Goal: Information Seeking & Learning: Learn about a topic

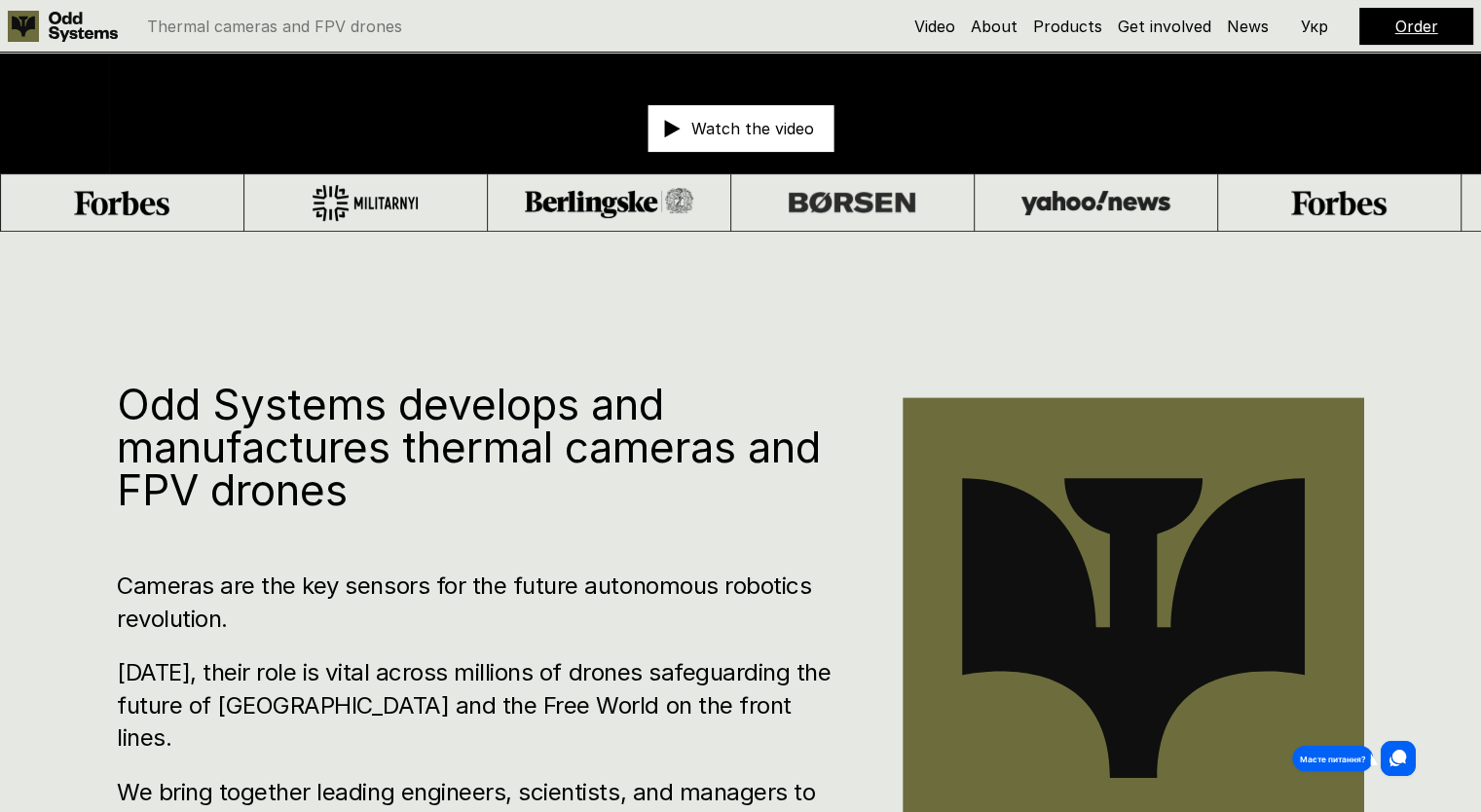
scroll to position [779, 0]
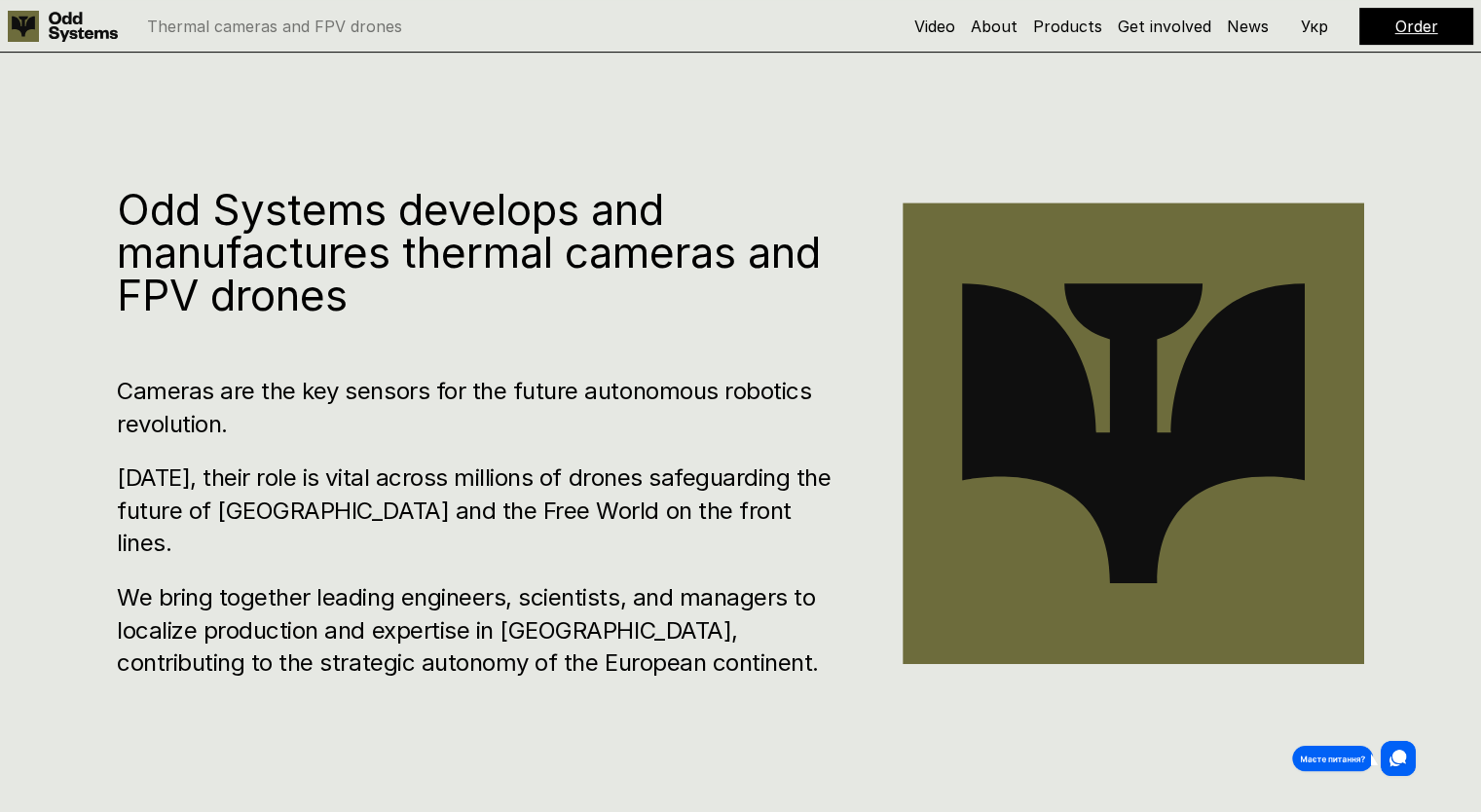
drag, startPoint x: 237, startPoint y: 258, endPoint x: 436, endPoint y: 257, distance: 199.0
click at [411, 257] on h1 "Odd Systems develops and manufactures thermal cameras and FPV drones" at bounding box center [480, 252] width 727 height 129
click at [627, 257] on h1 "Odd Systems develops and manufactures thermal cameras and FPV drones" at bounding box center [480, 252] width 727 height 129
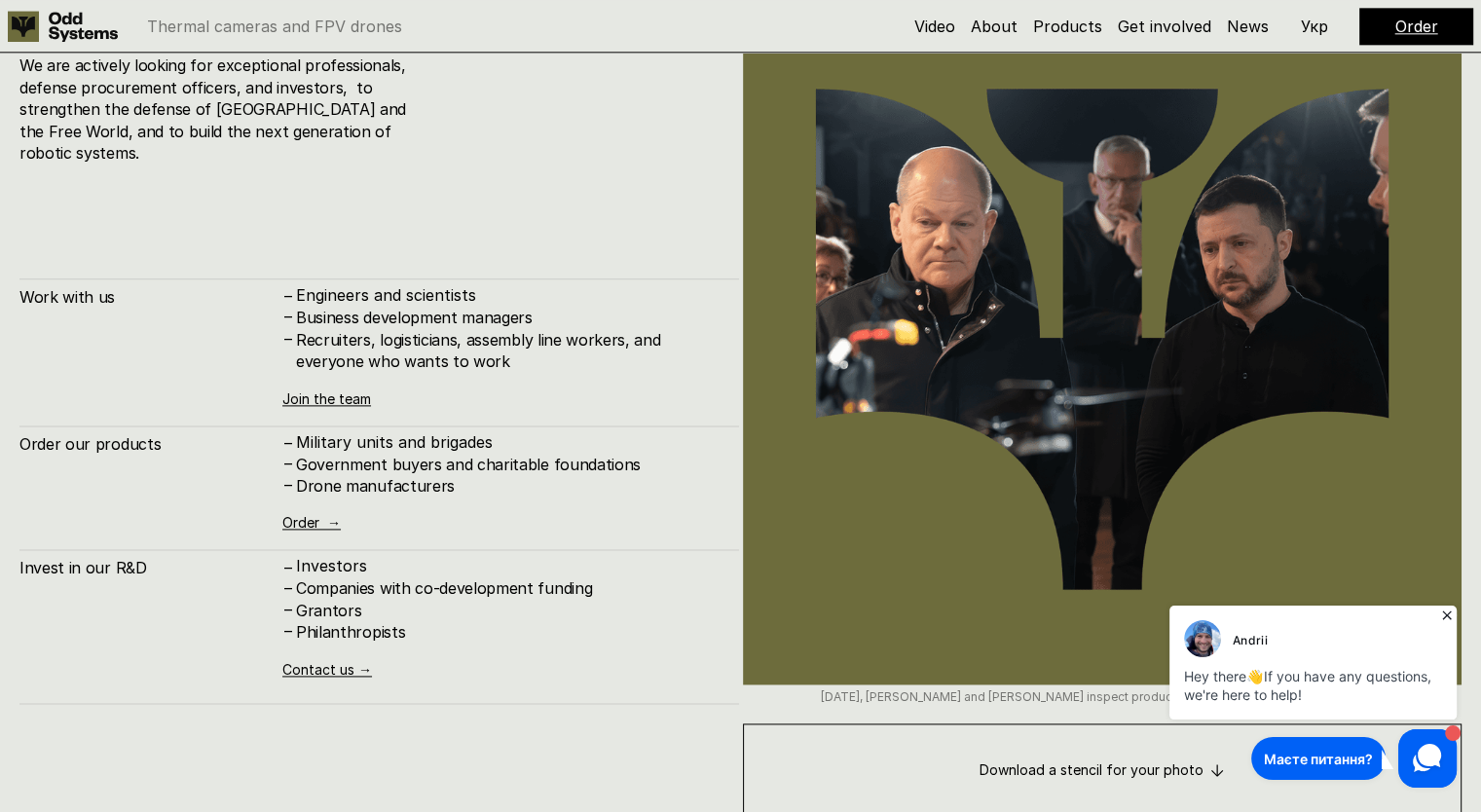
scroll to position [9634, 0]
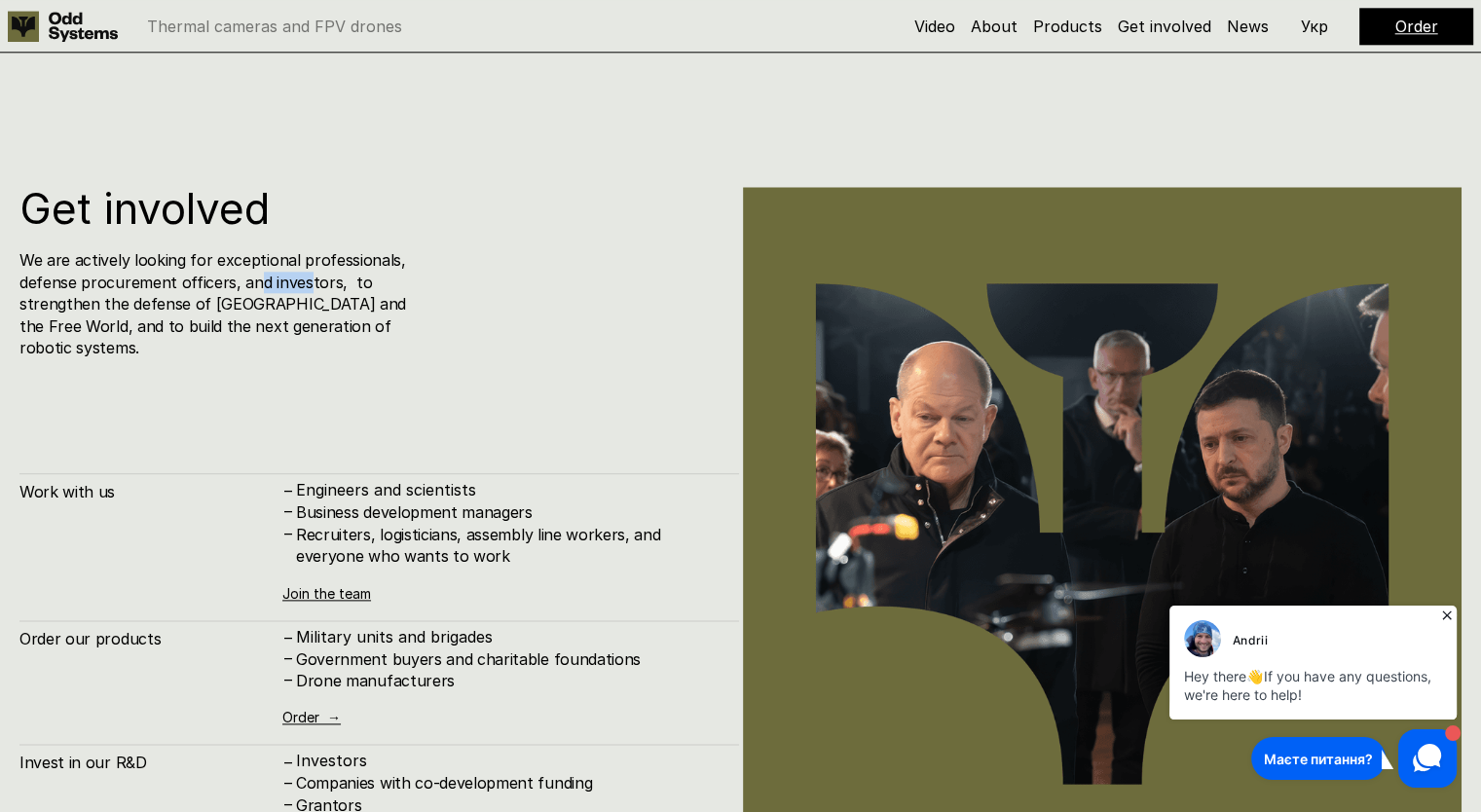
drag, startPoint x: 257, startPoint y: 269, endPoint x: 309, endPoint y: 274, distance: 52.2
click at [307, 274] on h4 "We are actively looking for exceptional professionals, defense procurement offi…" at bounding box center [216, 304] width 392 height 109
drag, startPoint x: 113, startPoint y: 288, endPoint x: 365, endPoint y: 284, distance: 252.0
click at [362, 284] on h4 "We are actively looking for exceptional professionals, defense procurement offi…" at bounding box center [216, 304] width 392 height 109
click at [365, 284] on h4 "We are actively looking for exceptional professionals, defense procurement offi…" at bounding box center [216, 304] width 392 height 109
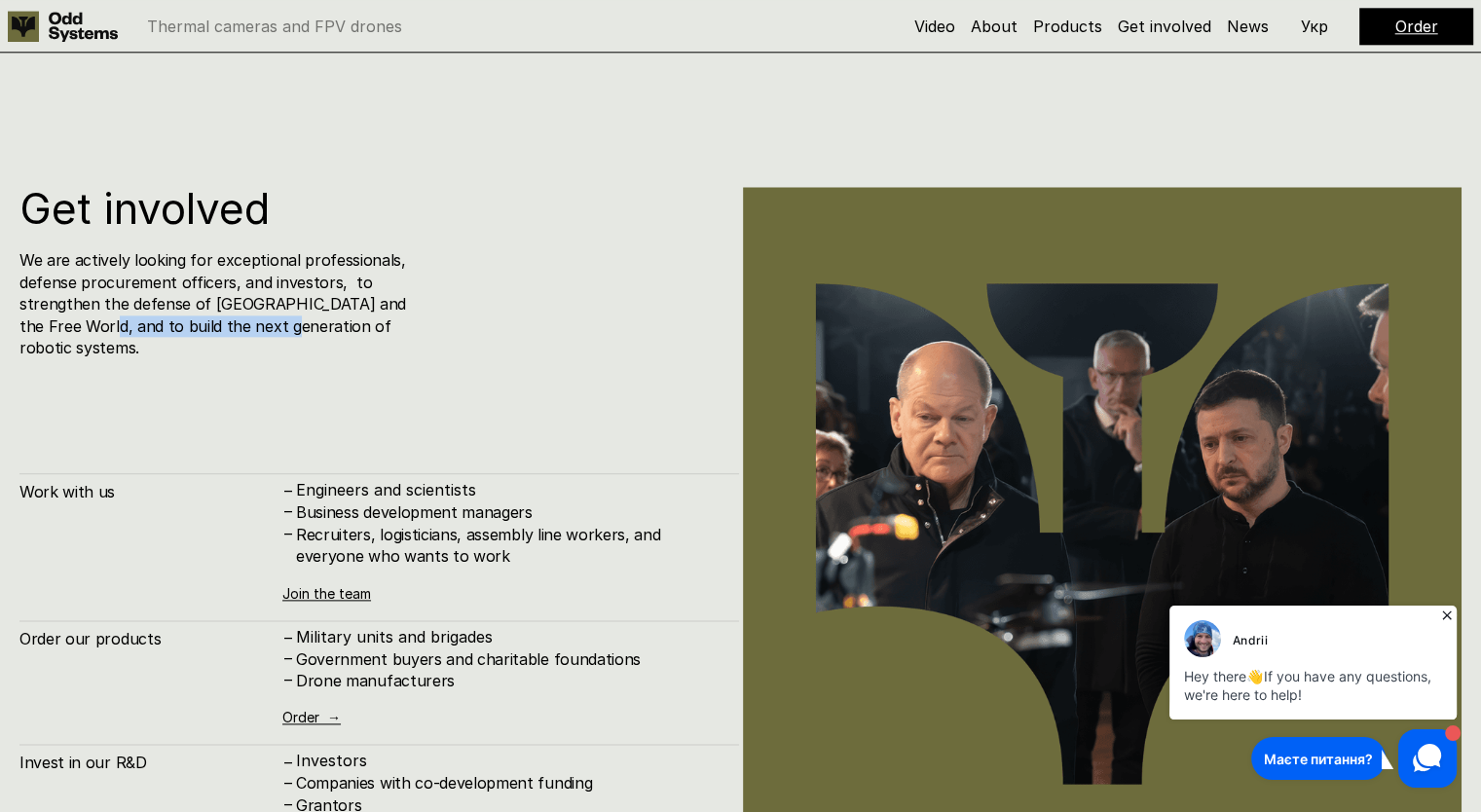
drag, startPoint x: 70, startPoint y: 312, endPoint x: 342, endPoint y: 321, distance: 272.1
click at [339, 321] on h4 "We are actively looking for exceptional professionals, defense procurement offi…" at bounding box center [216, 304] width 392 height 109
click at [347, 321] on h4 "We are actively looking for exceptional professionals, defense procurement offi…" at bounding box center [216, 304] width 392 height 109
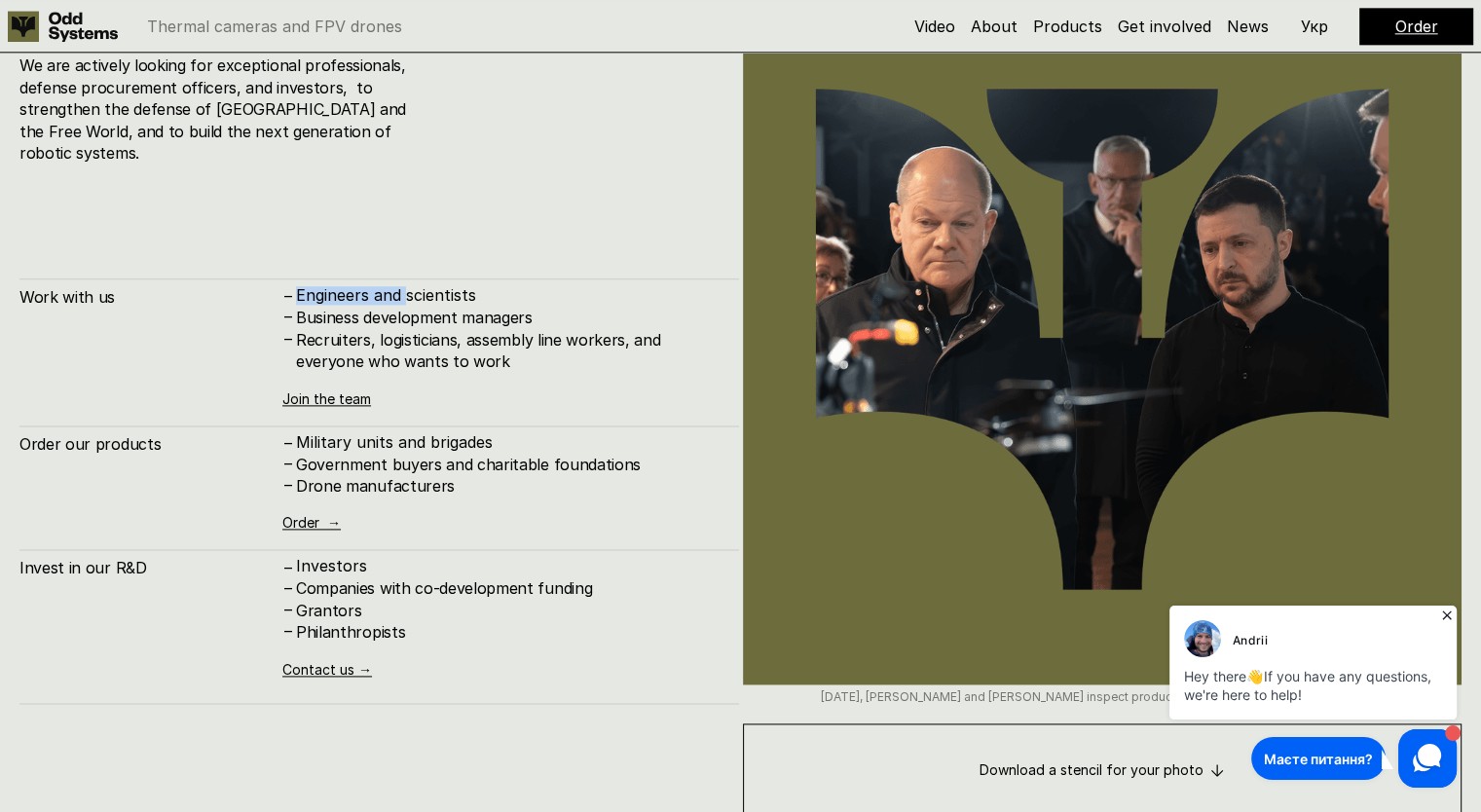
drag, startPoint x: 300, startPoint y: 269, endPoint x: 490, endPoint y: 270, distance: 190.0
click at [472, 286] on p "Engineers and scientists" at bounding box center [508, 295] width 424 height 19
click at [491, 286] on p "Engineers and scientists" at bounding box center [508, 295] width 424 height 19
drag, startPoint x: 366, startPoint y: 295, endPoint x: 505, endPoint y: 297, distance: 139.0
click at [460, 306] on h4 "Business development managers" at bounding box center [508, 317] width 424 height 21
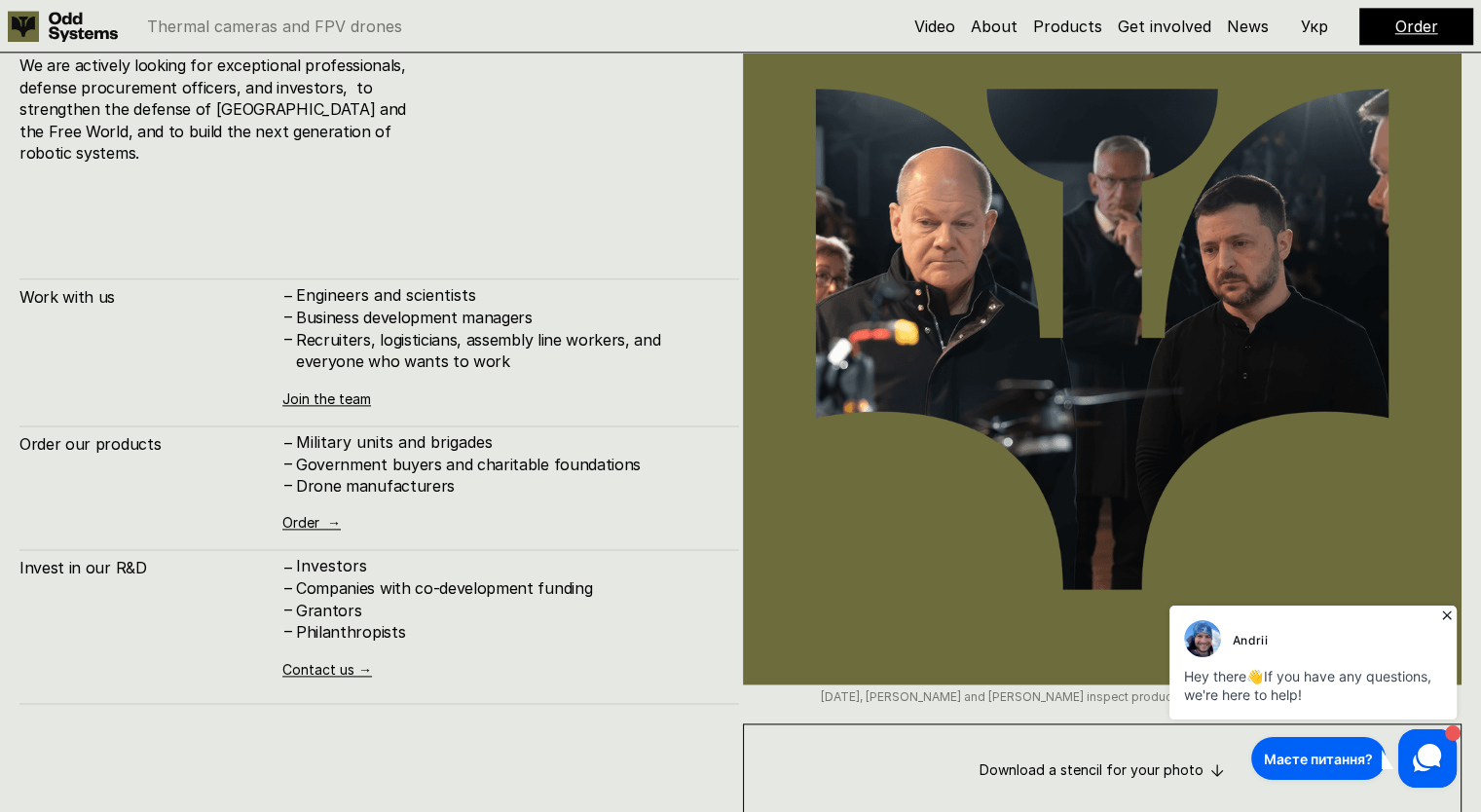
click at [511, 306] on h4 "Business development managers" at bounding box center [508, 317] width 424 height 21
drag, startPoint x: 342, startPoint y: 310, endPoint x: 595, endPoint y: 315, distance: 253.0
click at [586, 329] on h4 "Recruiters, logisticians, assembly line workers, and everyone who wants to work" at bounding box center [508, 350] width 424 height 44
click at [595, 329] on h4 "Recruiters, logisticians, assembly line workers, and everyone who wants to work" at bounding box center [508, 350] width 424 height 44
drag, startPoint x: 480, startPoint y: 311, endPoint x: 584, endPoint y: 313, distance: 104.0
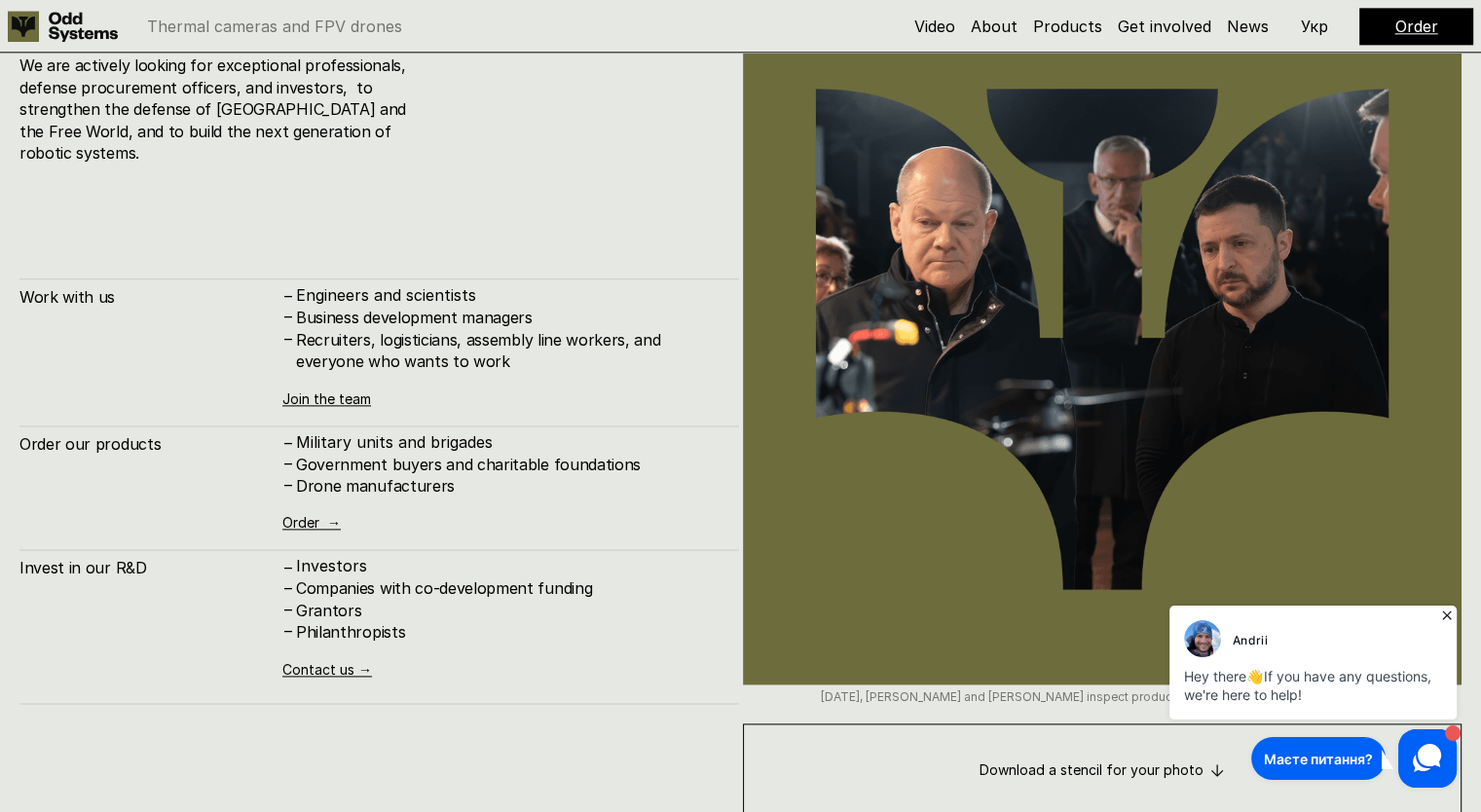
click at [541, 329] on h4 "Recruiters, logisticians, assembly line workers, and everyone who wants to work" at bounding box center [508, 350] width 424 height 44
click at [596, 329] on h4 "Recruiters, logisticians, assembly line workers, and everyone who wants to work" at bounding box center [508, 350] width 424 height 44
drag, startPoint x: 350, startPoint y: 326, endPoint x: 442, endPoint y: 329, distance: 92.0
click at [414, 329] on h4 "Recruiters, logisticians, assembly line workers, and everyone who wants to work" at bounding box center [508, 350] width 424 height 44
click at [494, 330] on h4 "Recruiters, logisticians, assembly line workers, and everyone who wants to work" at bounding box center [508, 350] width 424 height 44
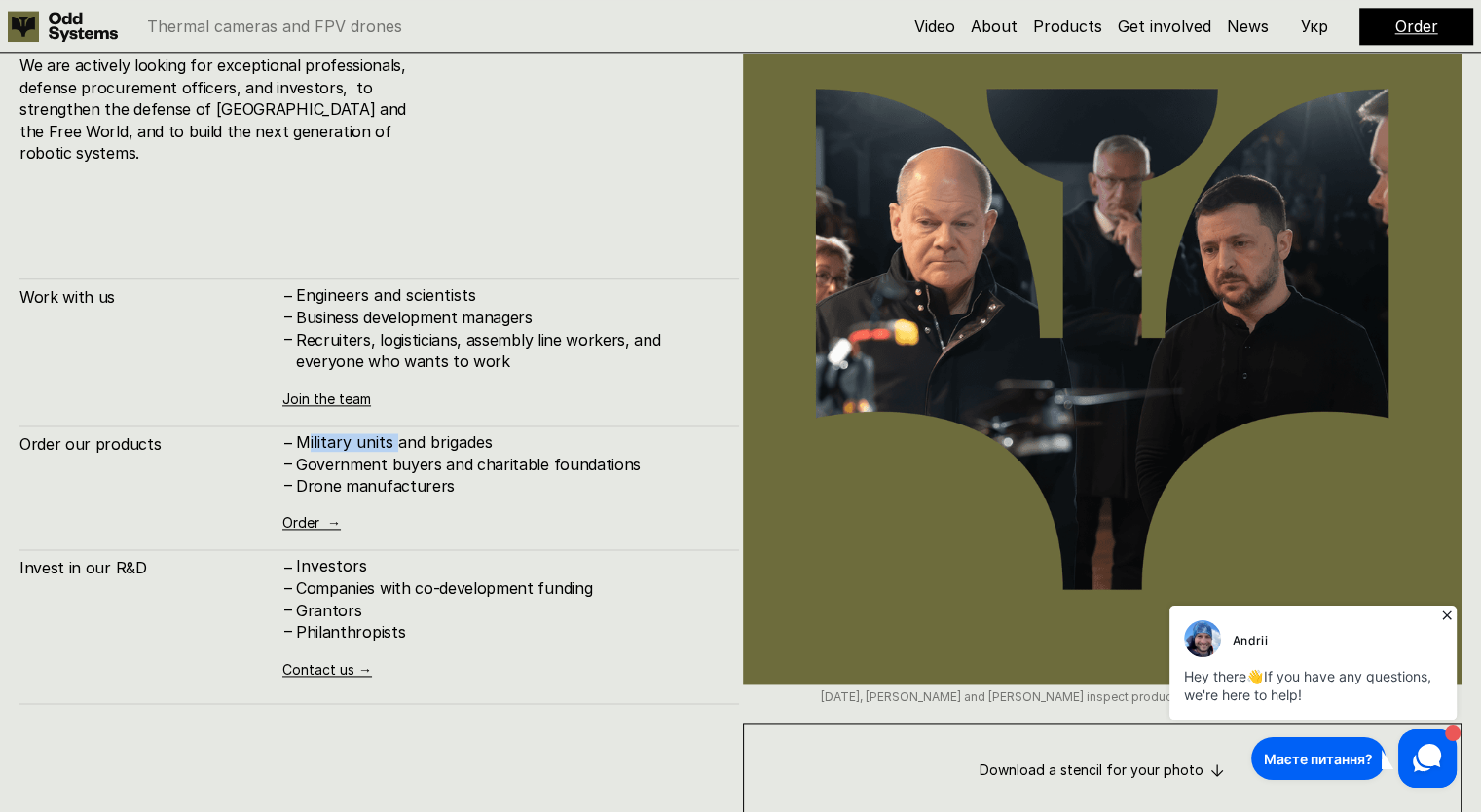
drag, startPoint x: 311, startPoint y: 418, endPoint x: 429, endPoint y: 418, distance: 118.0
click at [422, 433] on p "Military units and brigades" at bounding box center [508, 442] width 424 height 19
click at [436, 433] on p "Military units and brigades" at bounding box center [508, 442] width 424 height 19
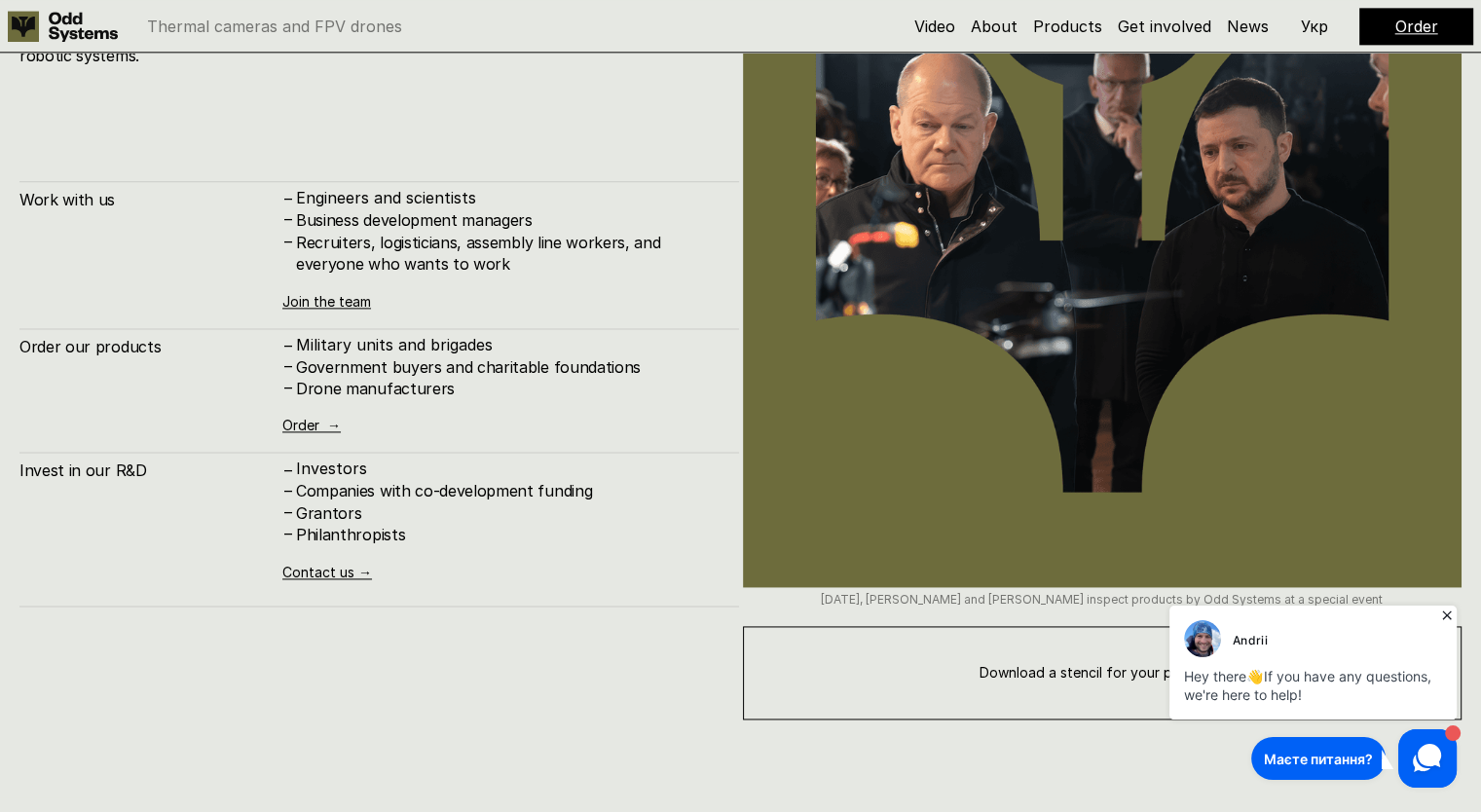
scroll to position [10218, 0]
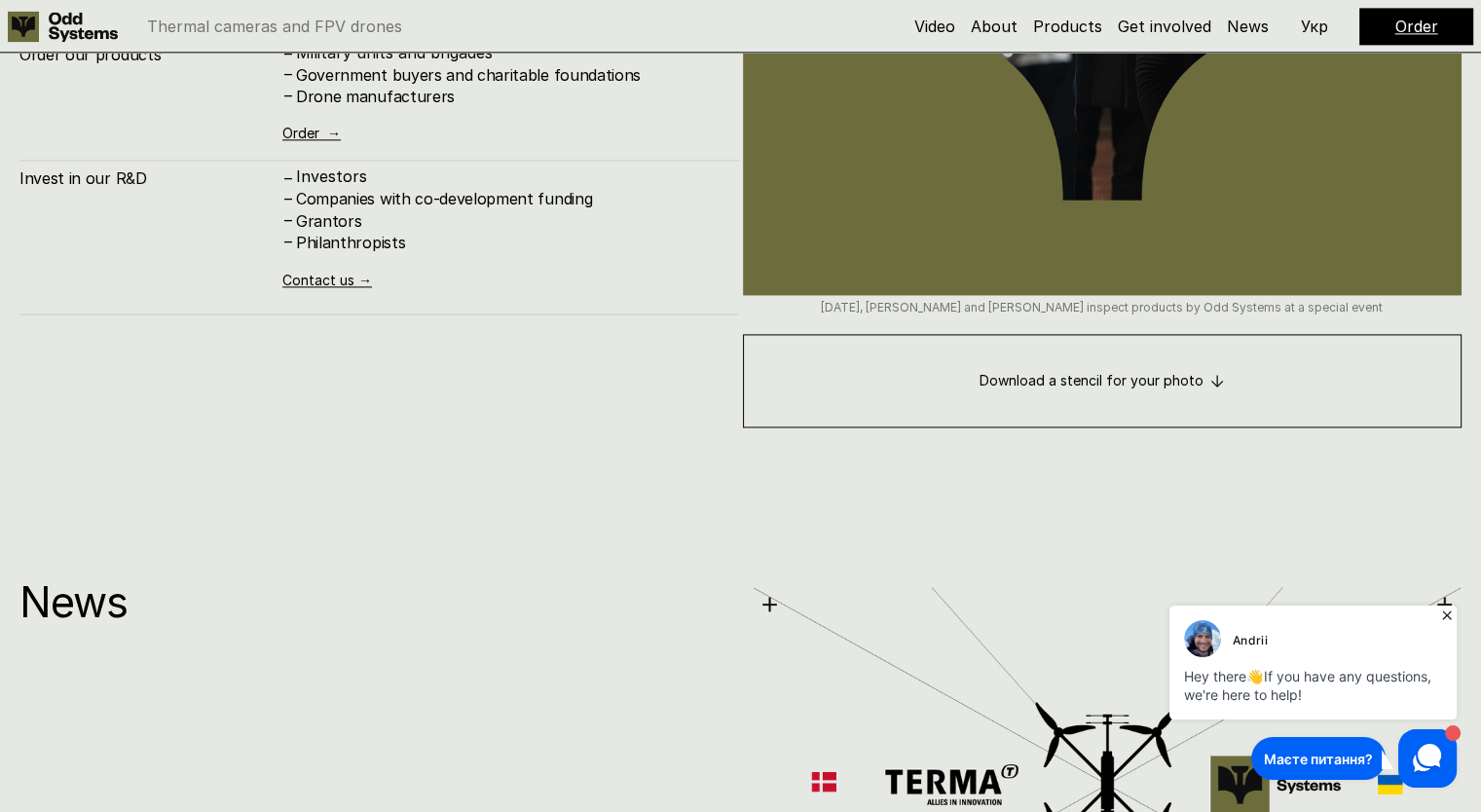
drag, startPoint x: 293, startPoint y: 153, endPoint x: 491, endPoint y: 230, distance: 212.4
click at [491, 230] on div "– Investors – Companies with co-development funding – Grantors – Philanthropist…" at bounding box center [501, 227] width 437 height 119
click at [501, 231] on h4 "Philanthropists" at bounding box center [508, 242] width 424 height 21
click at [502, 231] on h4 "Philanthropists" at bounding box center [508, 242] width 424 height 21
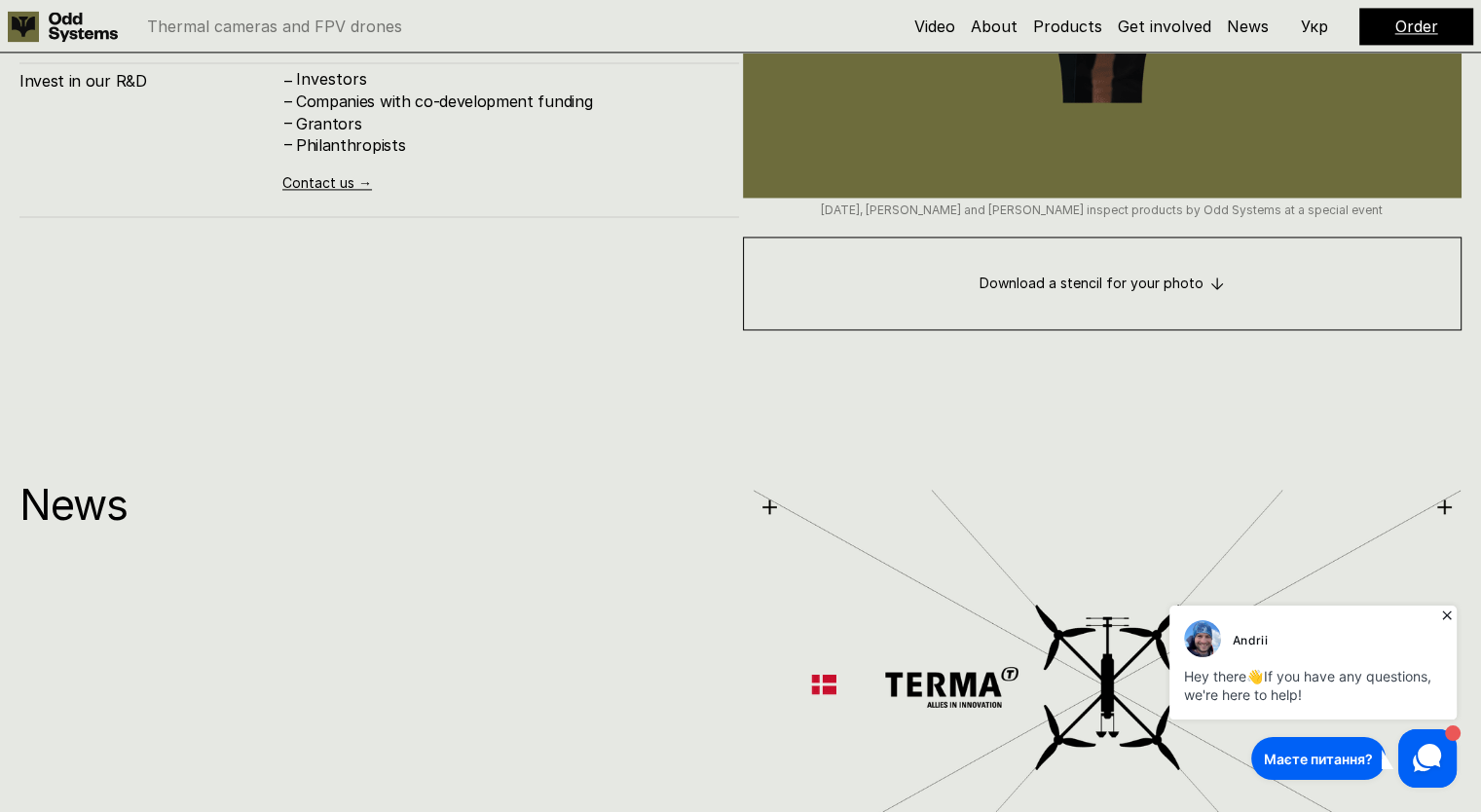
scroll to position [10704, 0]
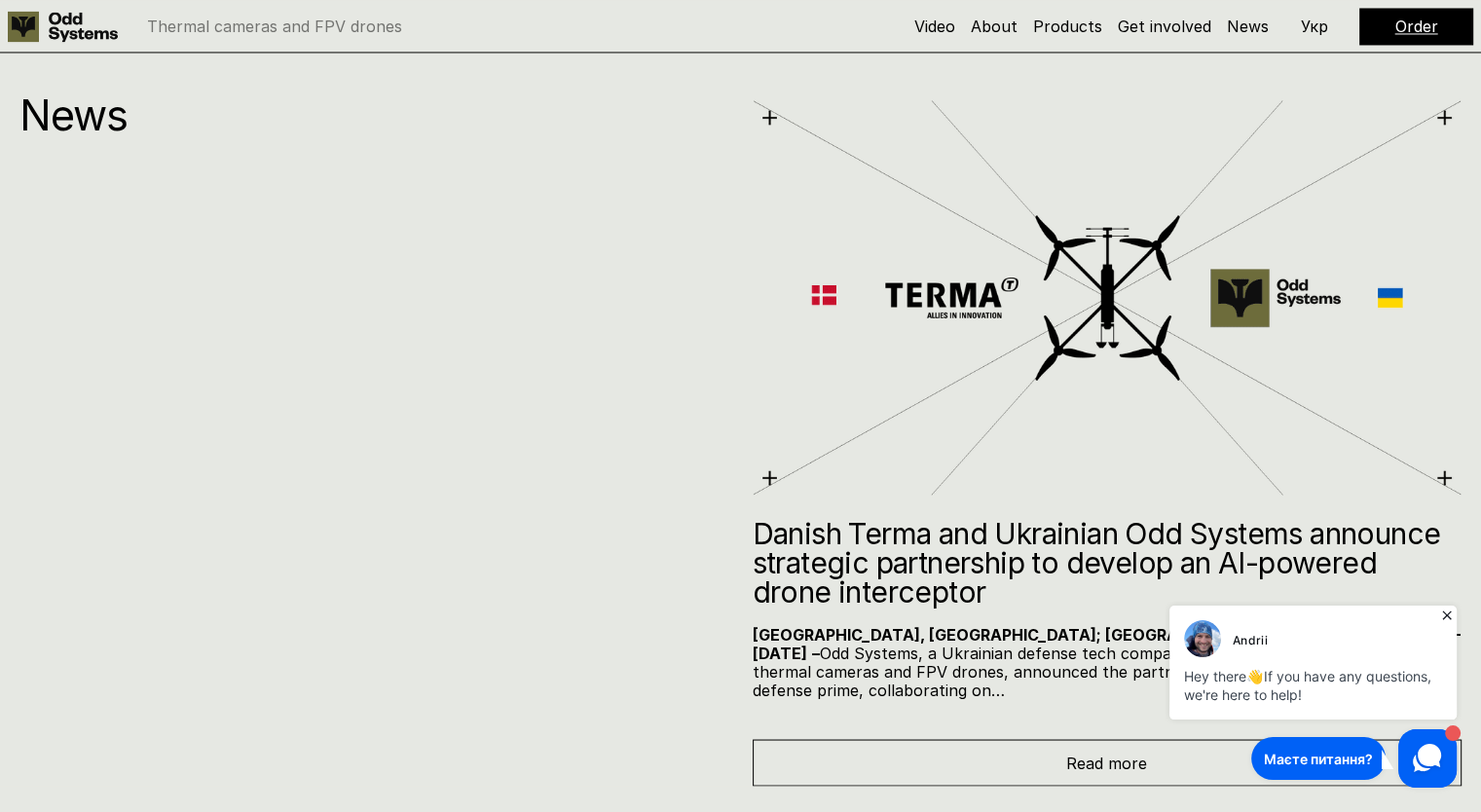
click at [480, 207] on div "News Danish Terma and Ukrainian Odd Systems announce strategic partnership to d…" at bounding box center [740, 402] width 1481 height 767
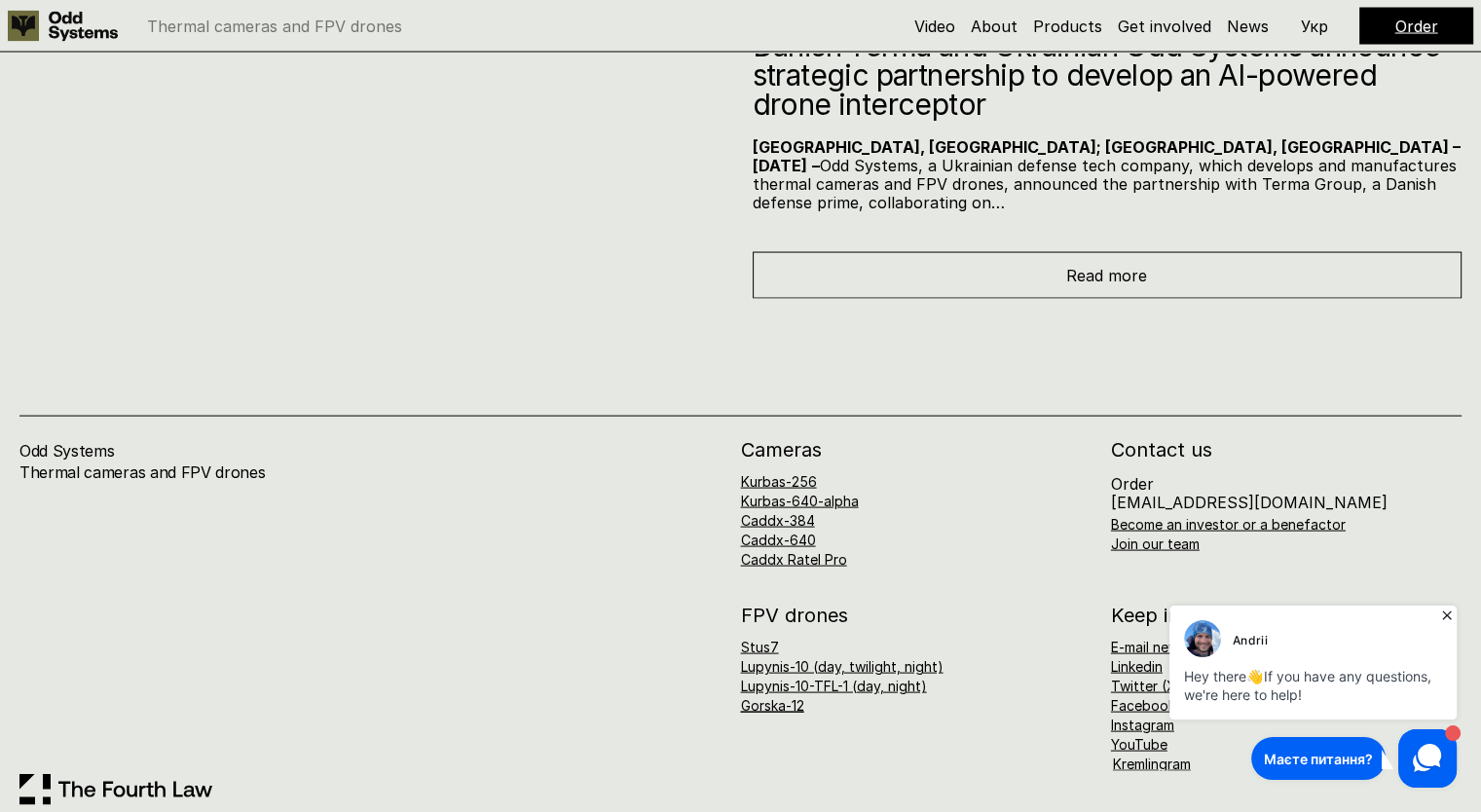
scroll to position [11272, 0]
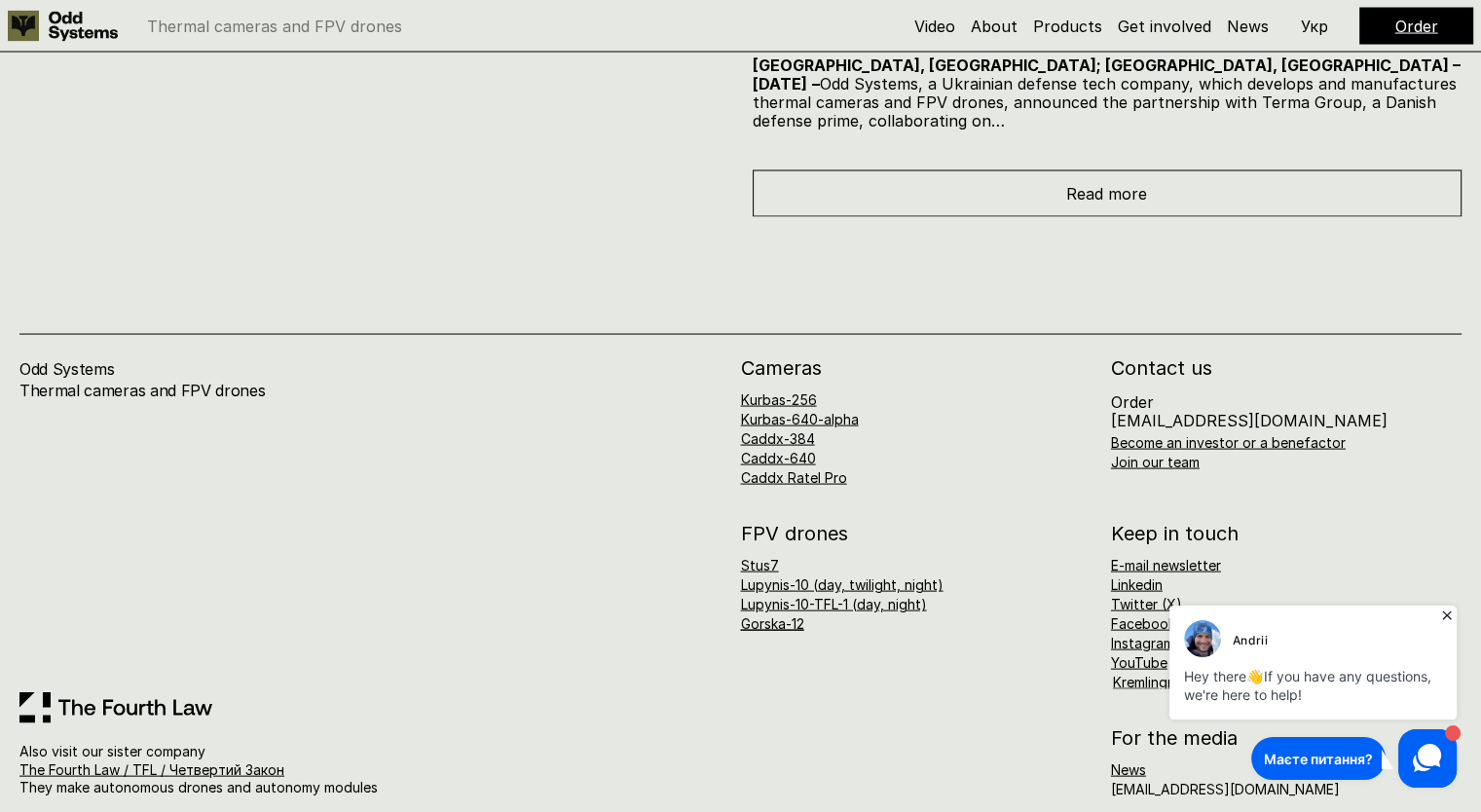
click at [1437, 615] on icon at bounding box center [1447, 615] width 20 height 20
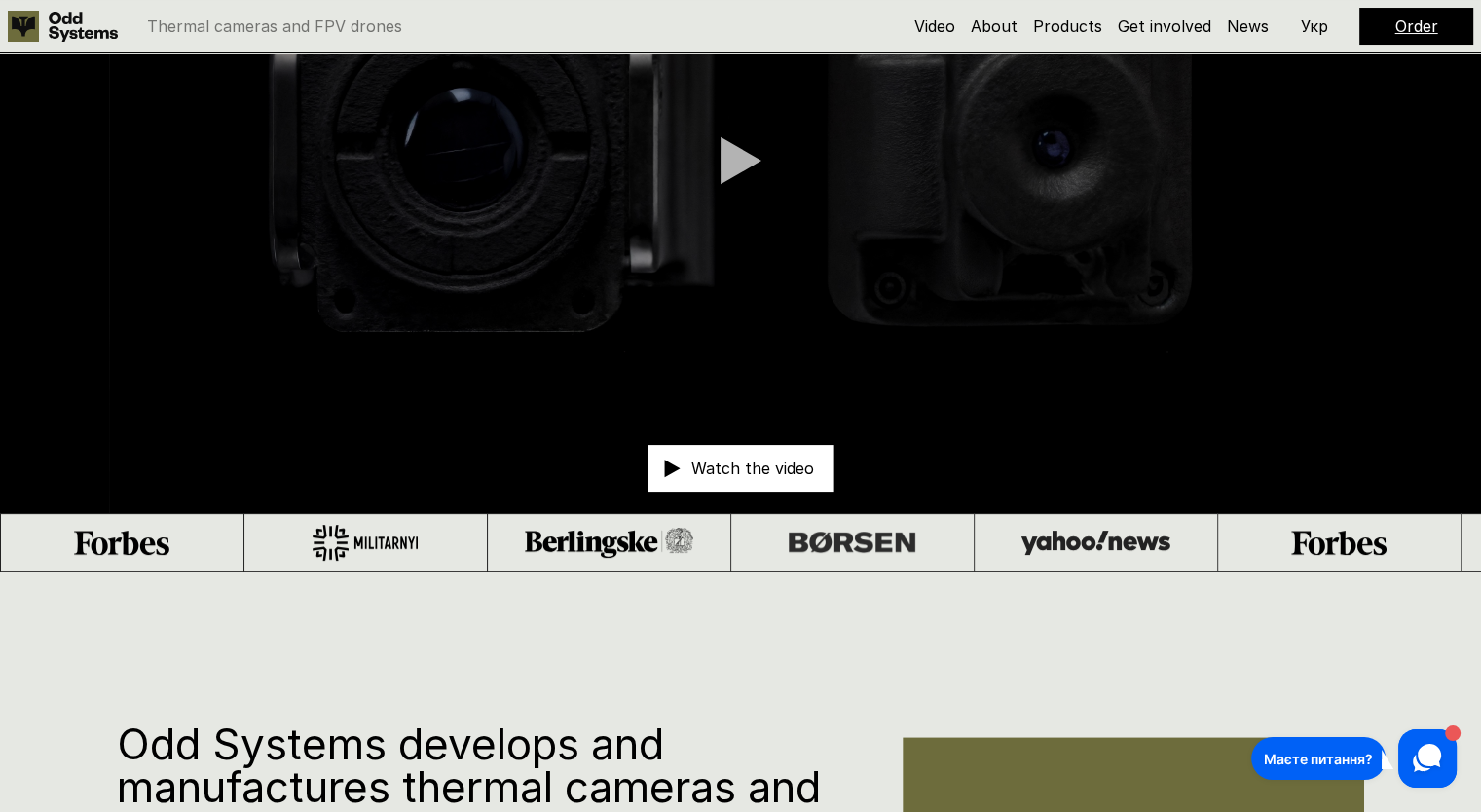
scroll to position [0, 0]
